Goal: Task Accomplishment & Management: Complete application form

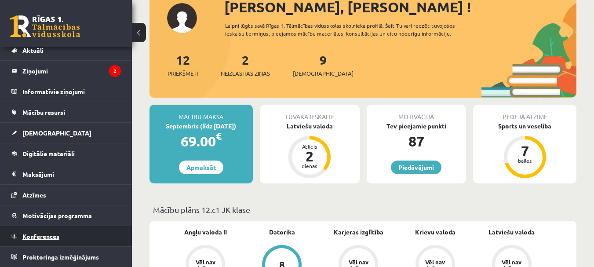
scroll to position [88, 0]
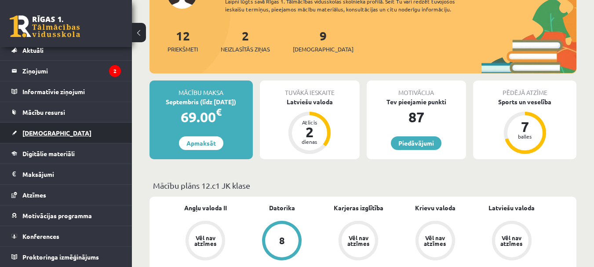
click at [40, 125] on link "[DEMOGRAPHIC_DATA]" at bounding box center [66, 133] width 110 height 20
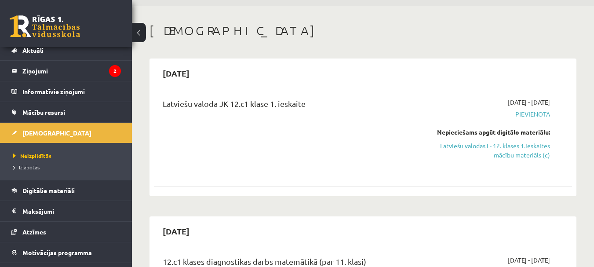
scroll to position [44, 0]
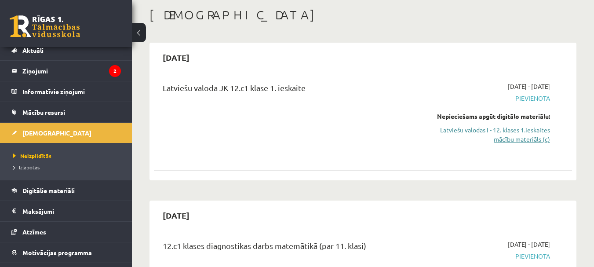
click at [523, 134] on link "Latviešu valodas I - 12. klases 1.ieskaites mācību materiāls (c)" at bounding box center [490, 134] width 121 height 18
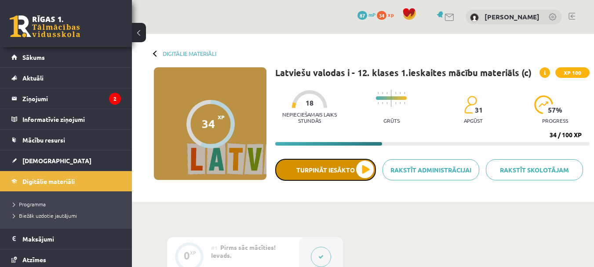
click at [356, 166] on button "Turpināt iesākto" at bounding box center [325, 170] width 101 height 22
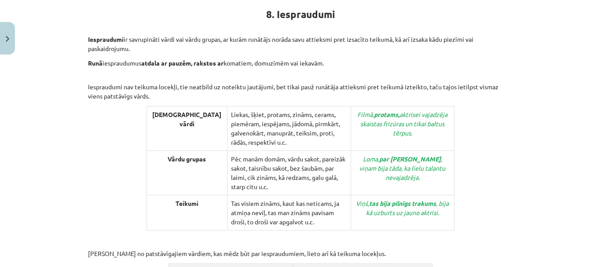
scroll to position [176, 0]
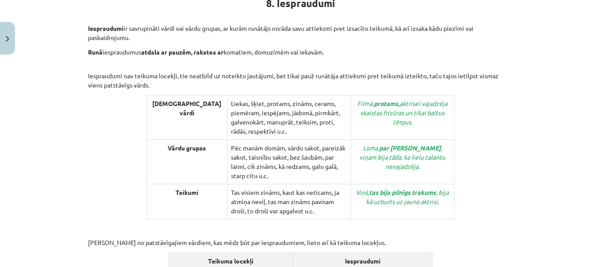
click at [275, 140] on td "Pēc manām domām, vārdu sakot, pareizāk sakot, taisnību sakot, bez šaubām, par l…" at bounding box center [289, 162] width 124 height 44
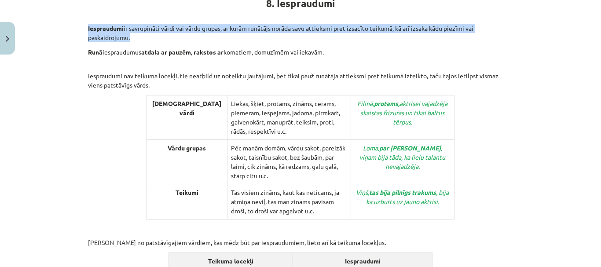
drag, startPoint x: 84, startPoint y: 27, endPoint x: 136, endPoint y: 40, distance: 53.8
click at [136, 40] on div "10 XP Saņemsi Sarežģīts 31 pilda Apraksts Uzdevums Palīdzība 8. Iespraudumi Ies…" at bounding box center [301, 245] width 436 height 724
copy p "Iespraudumi ir savrupināti vārdi vai vārdu grupas, ar kurām runātājs norāda sav…"
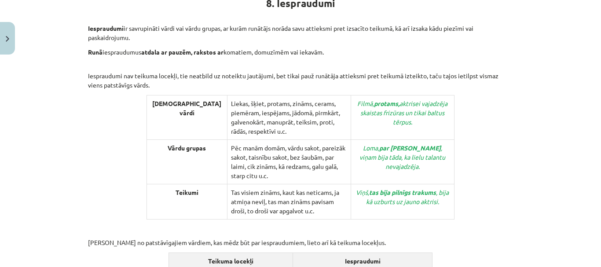
click at [95, 154] on div "8. Iespraudumi Iespraudumi ir savrupināti vārdi vai vārdu grupas, ar kurām runā…" at bounding box center [300, 236] width 425 height 509
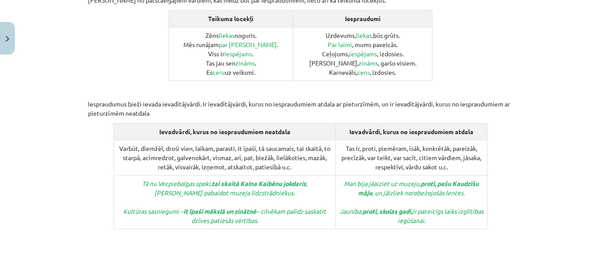
scroll to position [484, 0]
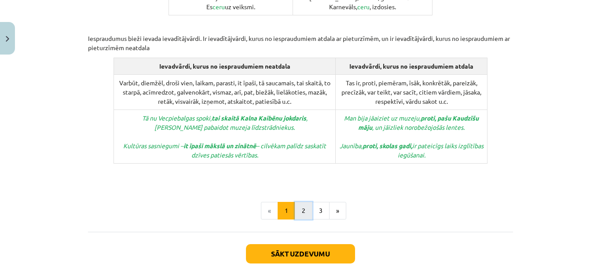
click at [301, 202] on button "2" at bounding box center [304, 211] width 18 height 18
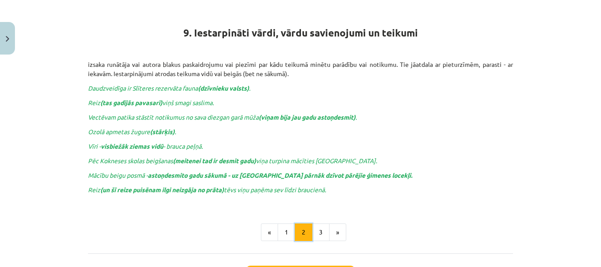
scroll to position [158, 0]
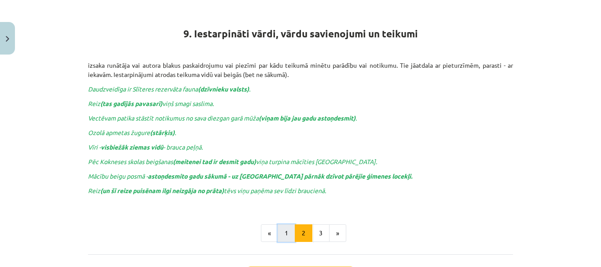
click at [284, 229] on button "1" at bounding box center [287, 233] width 18 height 18
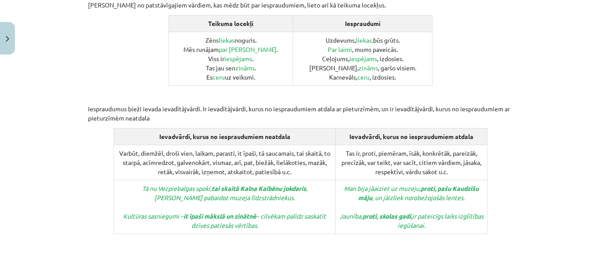
scroll to position [510, 0]
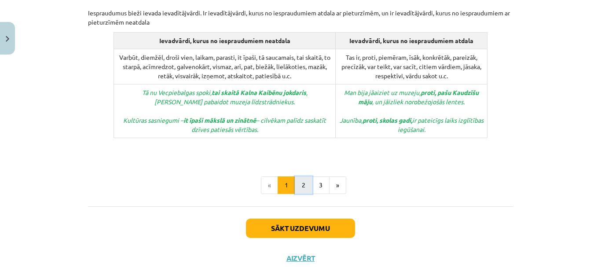
click at [300, 176] on button "2" at bounding box center [304, 185] width 18 height 18
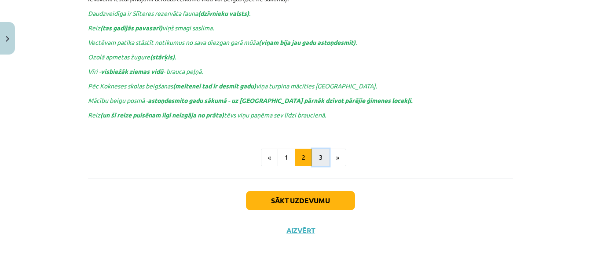
click at [314, 158] on button "3" at bounding box center [321, 158] width 18 height 18
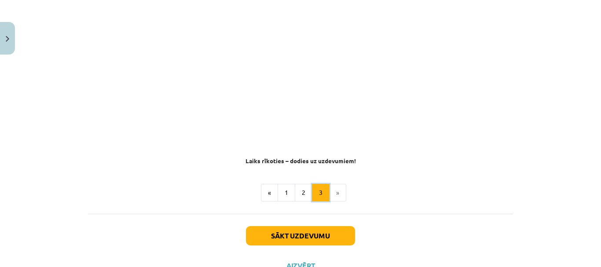
scroll to position [220, 0]
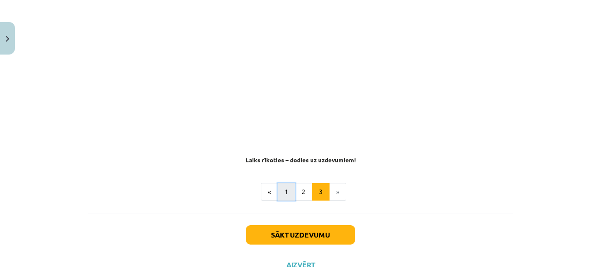
click at [282, 192] on button "1" at bounding box center [287, 192] width 18 height 18
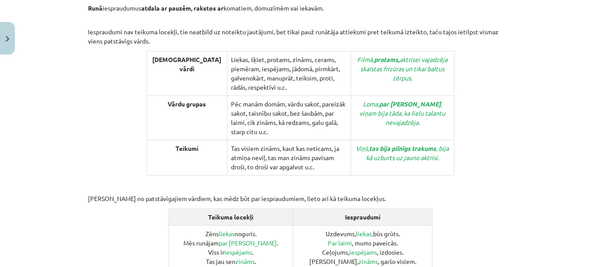
scroll to position [158, 0]
